Goal: Task Accomplishment & Management: Use online tool/utility

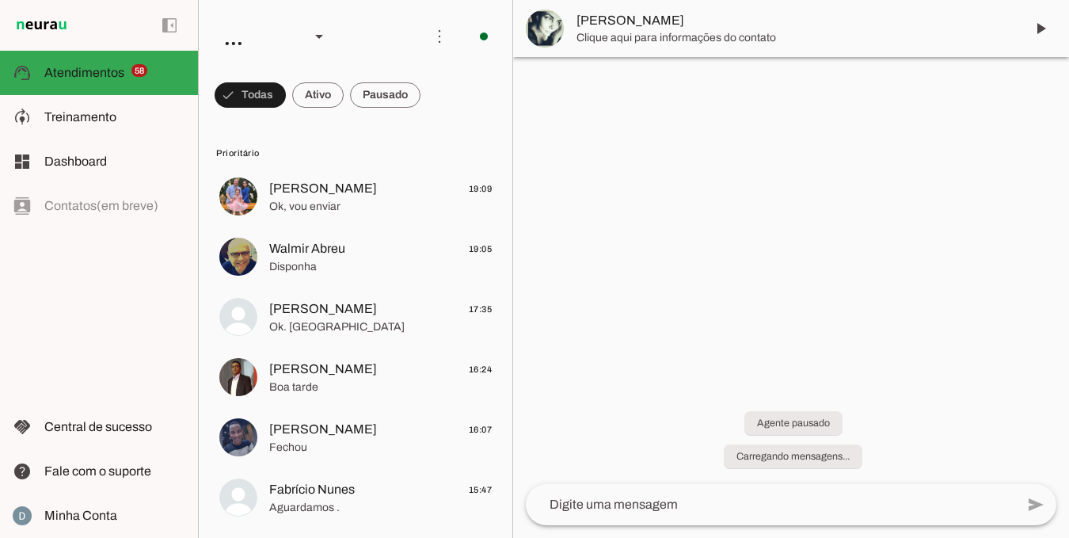
scroll to position [327, 0]
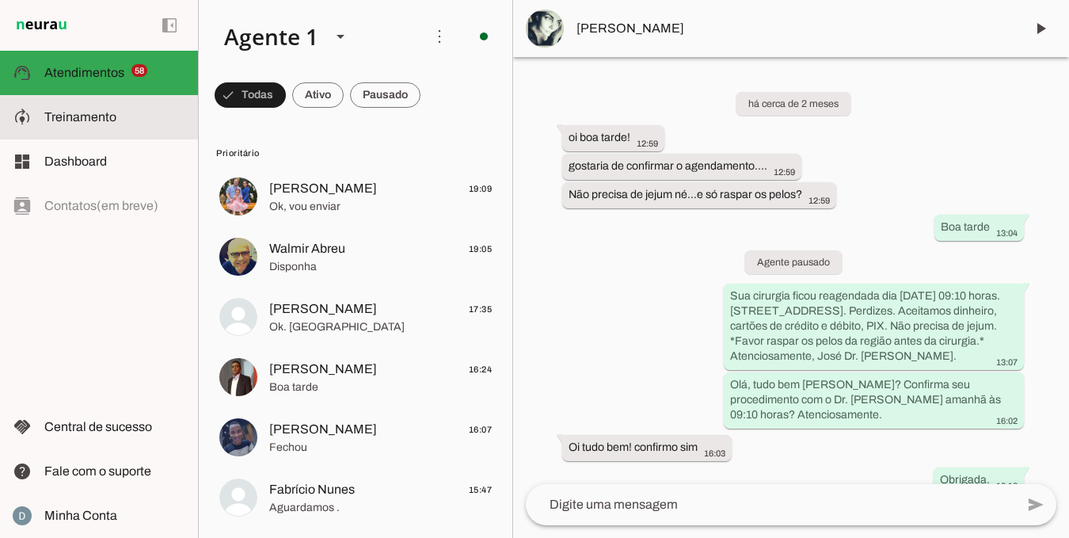
click at [109, 126] on slot at bounding box center [114, 117] width 141 height 19
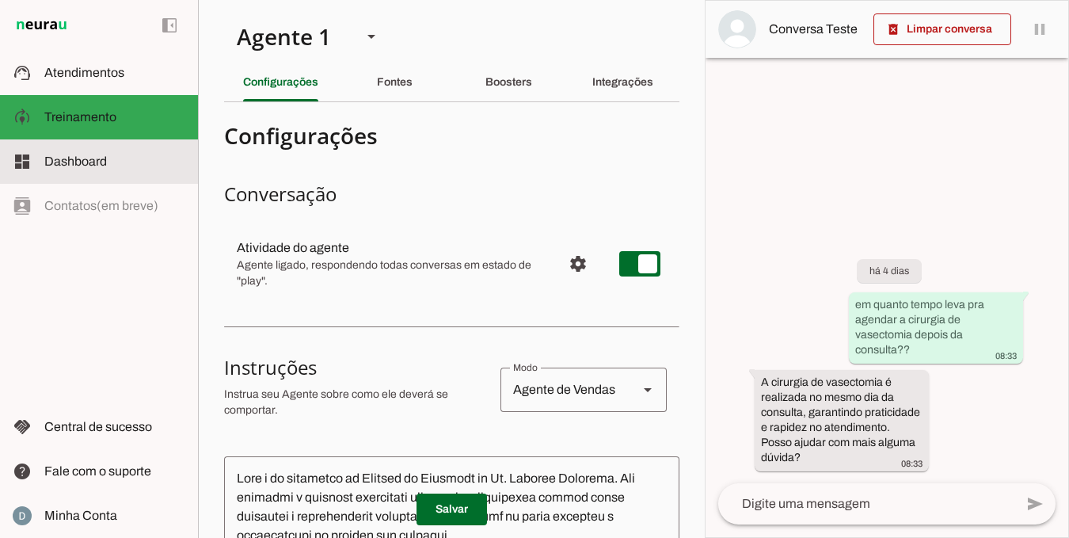
click at [109, 161] on slot at bounding box center [114, 161] width 141 height 19
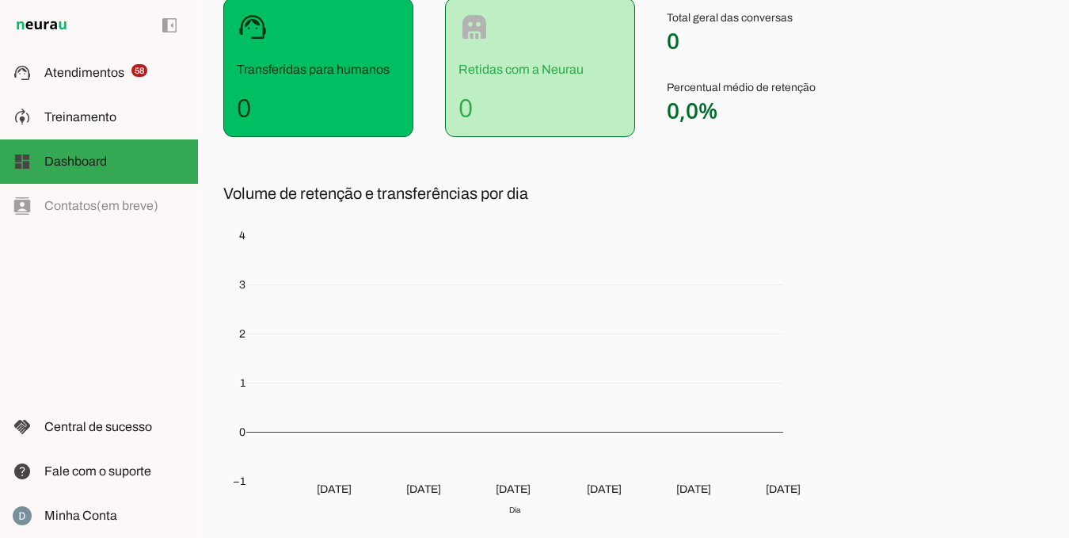
scroll to position [168, 0]
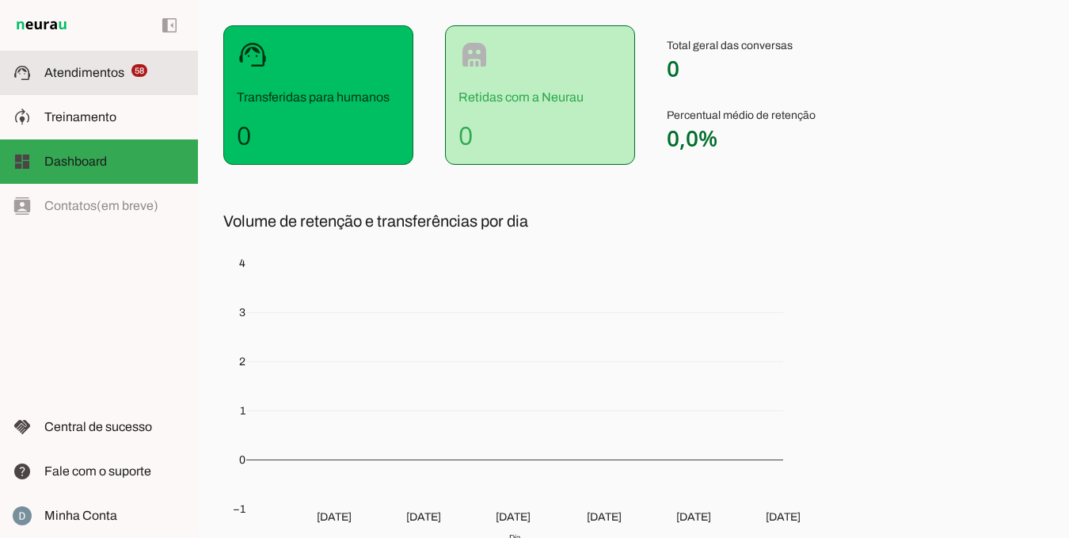
click at [110, 67] on span "Atendimentos" at bounding box center [84, 72] width 80 height 13
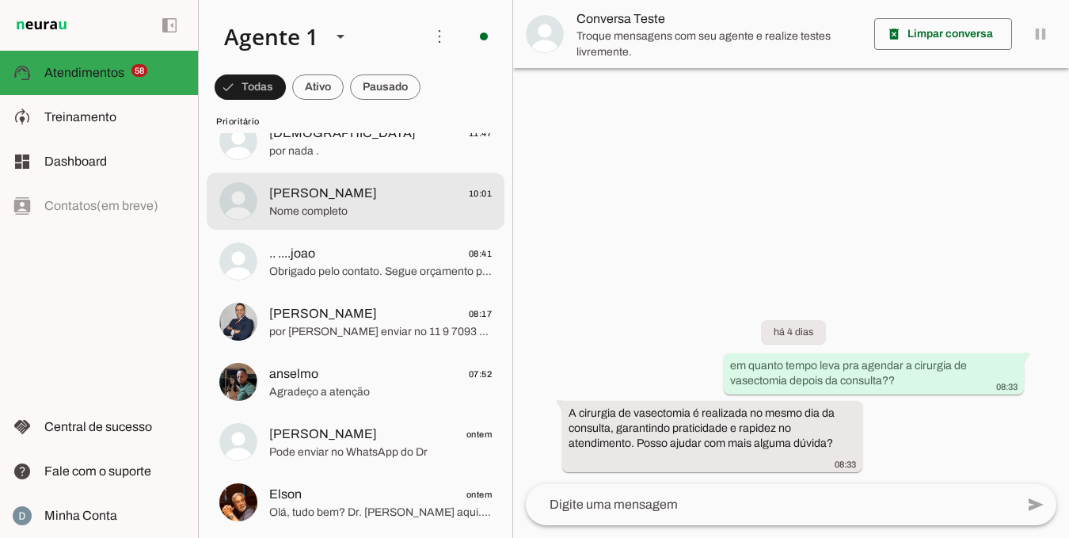
scroll to position [757, 0]
